Goal: Find specific page/section: Find specific page/section

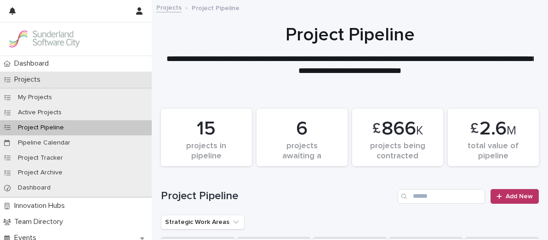
click at [45, 80] on p "Projects" at bounding box center [29, 79] width 37 height 9
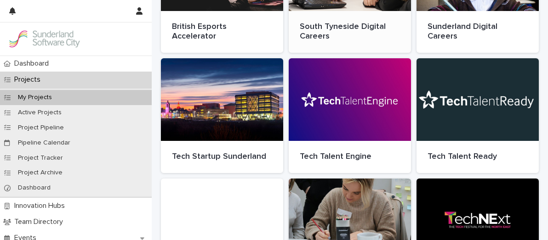
scroll to position [211, 0]
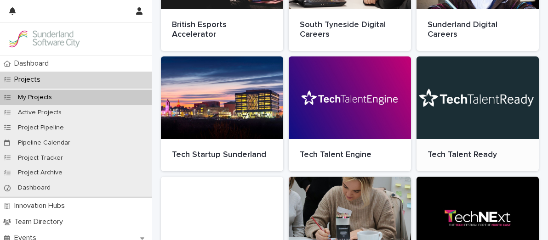
click at [473, 119] on div at bounding box center [477, 98] width 122 height 83
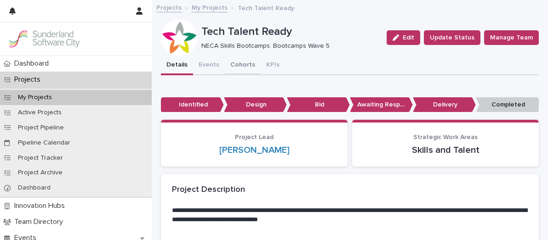
click at [240, 64] on button "Cohorts" at bounding box center [243, 65] width 36 height 19
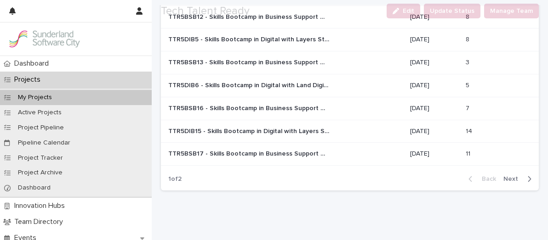
scroll to position [239, 0]
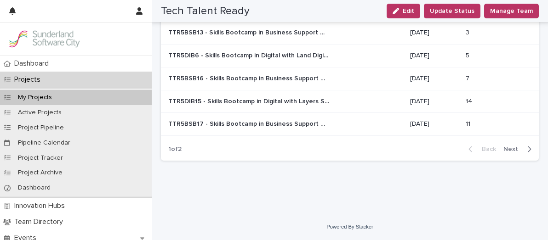
click at [511, 145] on button "Next" at bounding box center [519, 149] width 39 height 8
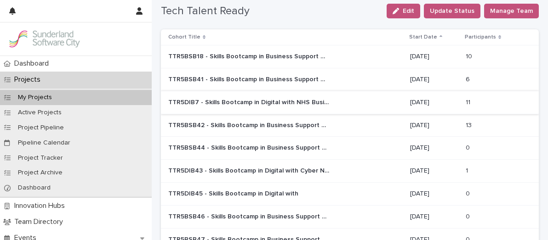
scroll to position [102, 0]
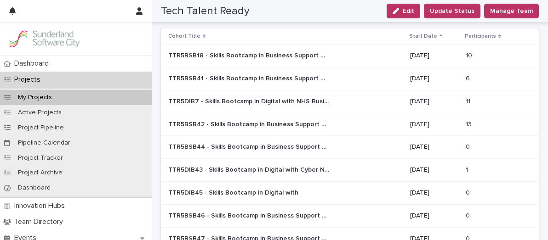
click at [383, 167] on div "TTR5DIB43 - Skills Bootcamp in Digital with Cyber North TTR5DIB43 - Skills Boot…" at bounding box center [285, 170] width 234 height 15
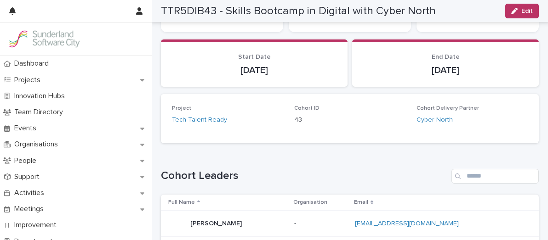
scroll to position [16, 0]
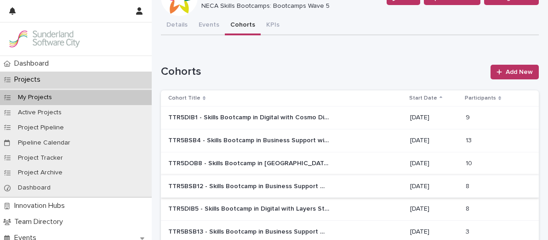
scroll to position [239, 0]
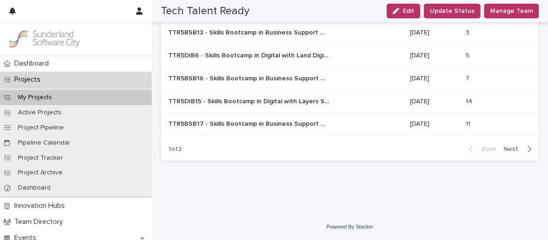
click at [516, 149] on span "Next" at bounding box center [513, 149] width 20 height 6
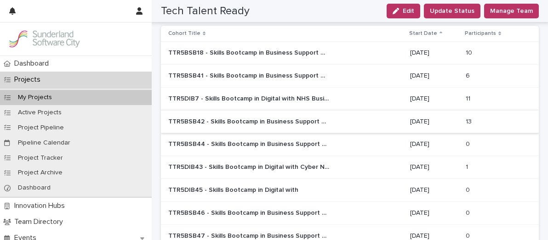
scroll to position [108, 0]
